Goal: Contribute content: Contribute content

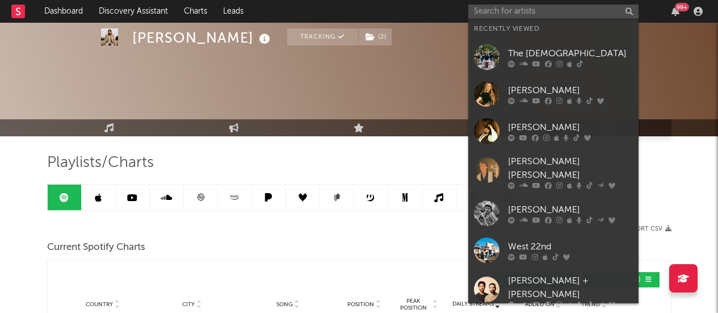
select select "1w"
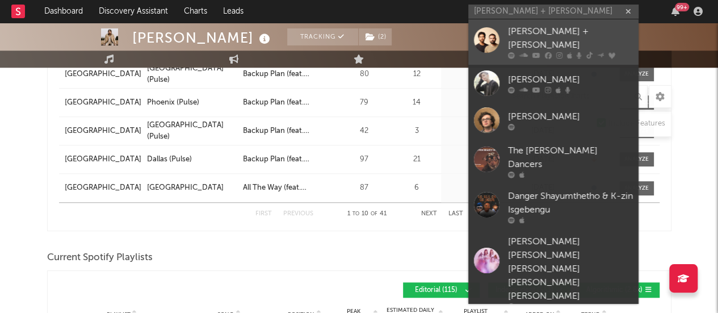
type input "[PERSON_NAME] + [PERSON_NAME]"
click at [533, 38] on div "[PERSON_NAME] + [PERSON_NAME]" at bounding box center [570, 38] width 125 height 27
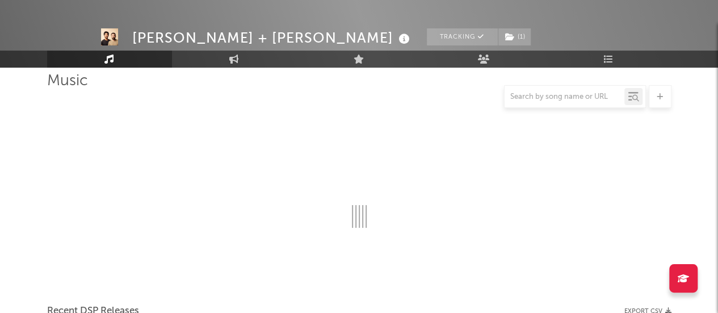
scroll to position [397, 0]
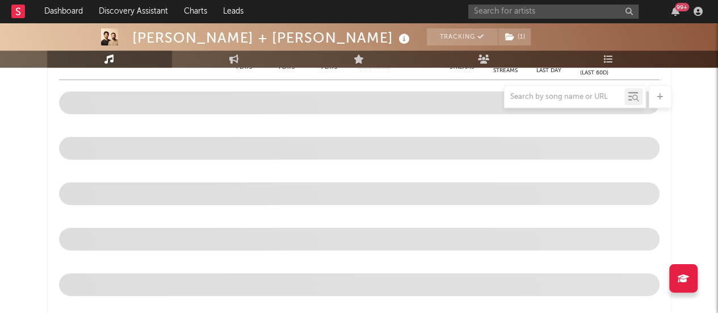
select select "6m"
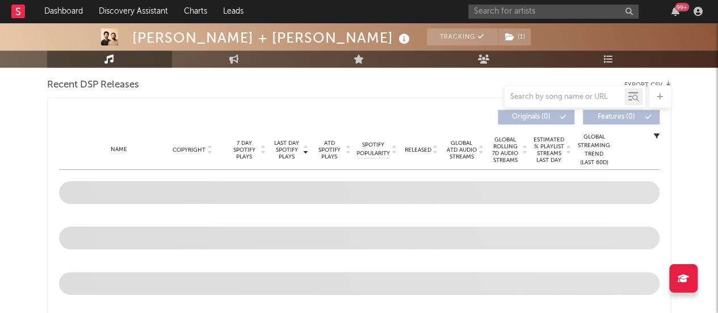
select select "6m"
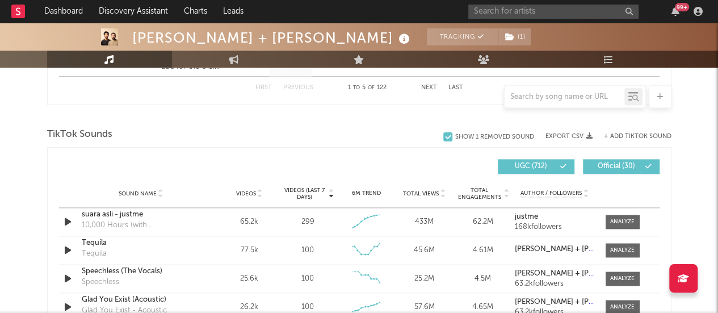
scroll to position [721, 0]
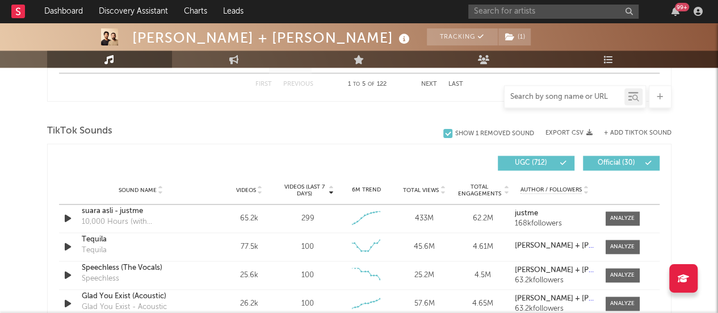
click at [519, 94] on input "text" at bounding box center [564, 96] width 120 height 9
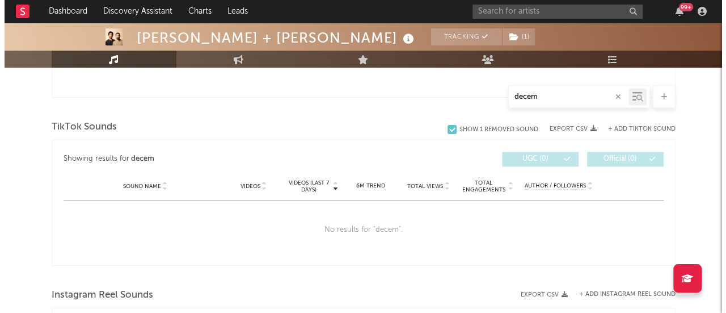
scroll to position [534, 0]
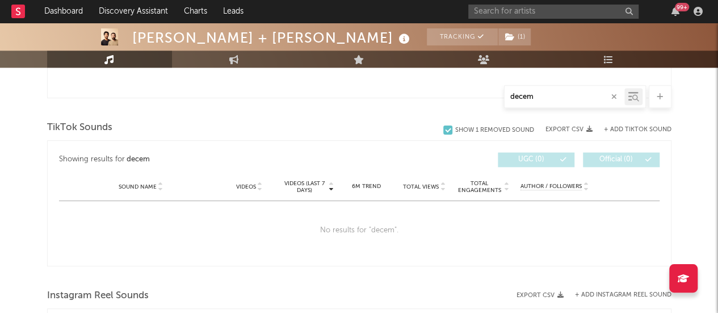
type input "decem"
click at [550, 94] on input "decem" at bounding box center [564, 96] width 120 height 9
click at [623, 128] on button "+ Add TikTok Sound" at bounding box center [638, 130] width 68 height 6
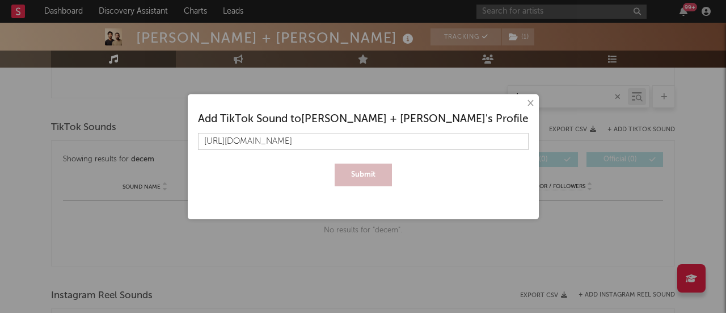
scroll to position [0, 52]
type input "[URL][DOMAIN_NAME]"
click at [367, 169] on button "Submit" at bounding box center [363, 174] width 57 height 23
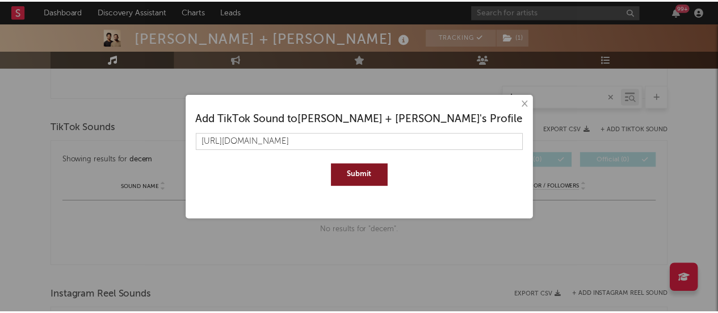
scroll to position [0, 0]
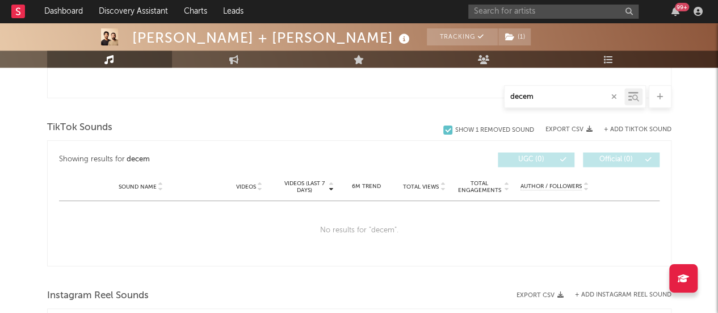
click at [616, 93] on icon "button" at bounding box center [614, 96] width 6 height 7
